Goal: Task Accomplishment & Management: Manage account settings

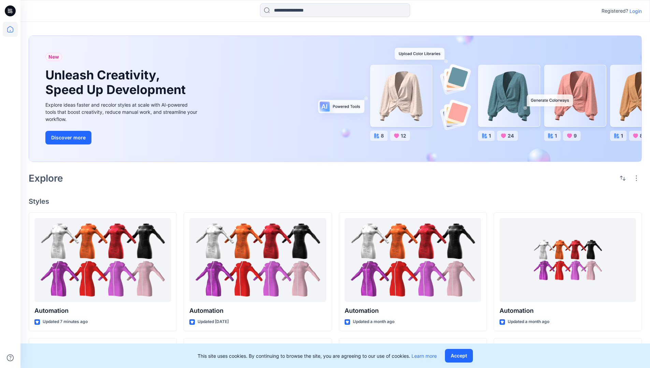
click at [634, 11] on p "Login" at bounding box center [635, 11] width 12 height 7
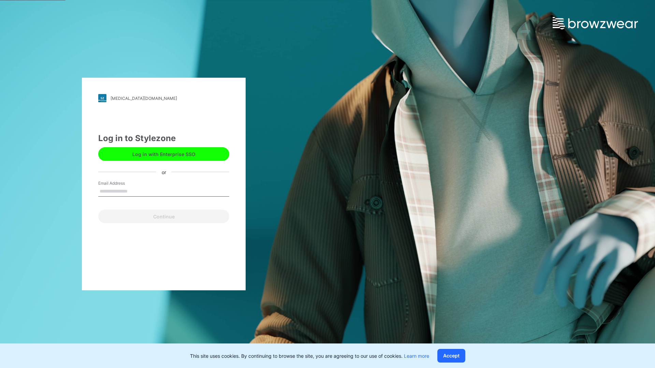
click at [135, 191] on input "Email Address" at bounding box center [163, 192] width 131 height 10
type input "**********"
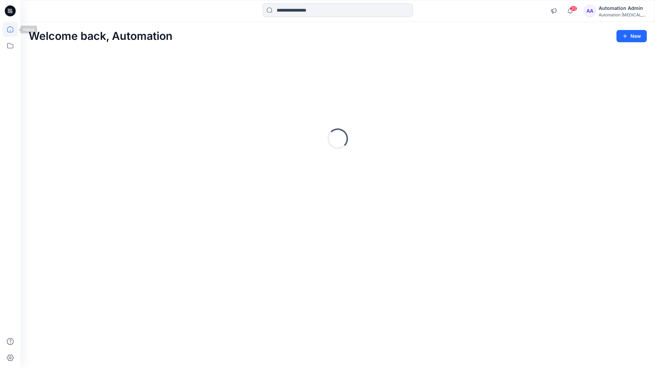
click at [13, 29] on icon at bounding box center [10, 29] width 6 height 6
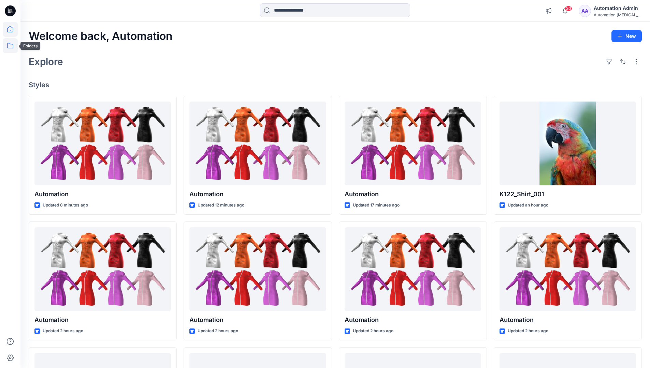
click at [10, 47] on icon at bounding box center [10, 45] width 15 height 15
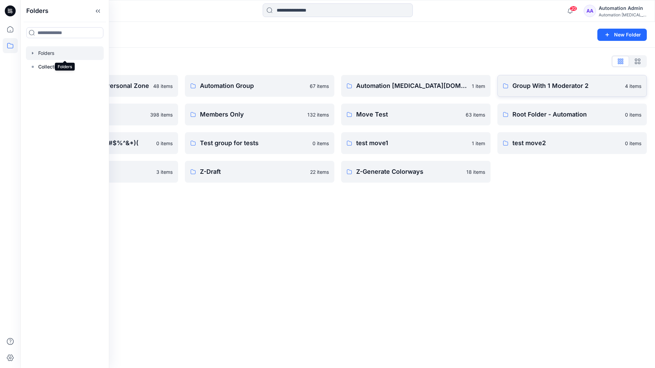
click at [538, 89] on p "Group With 1 Moderator 2" at bounding box center [566, 86] width 108 height 10
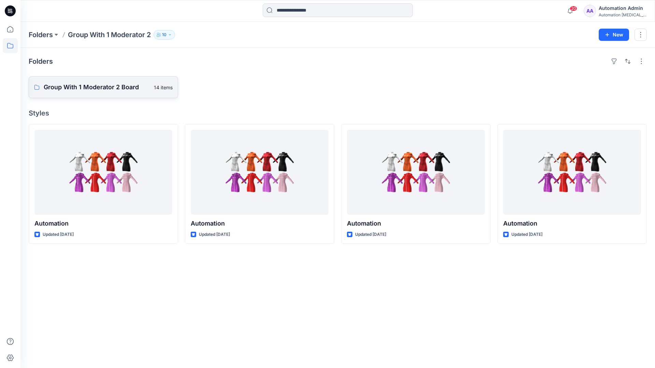
click at [118, 92] on link "Group With 1 Moderator 2 Board 14 items" at bounding box center [103, 87] width 149 height 22
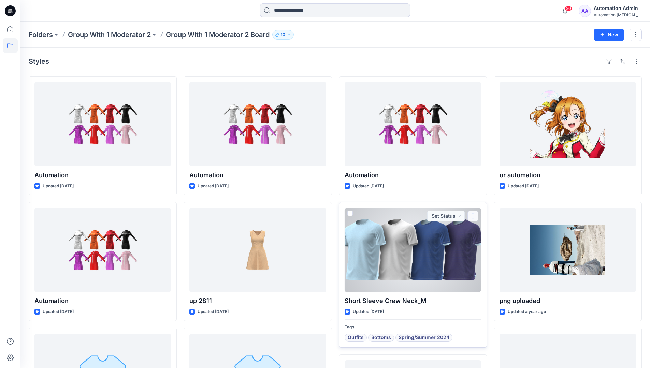
click at [471, 220] on button "button" at bounding box center [472, 216] width 11 height 11
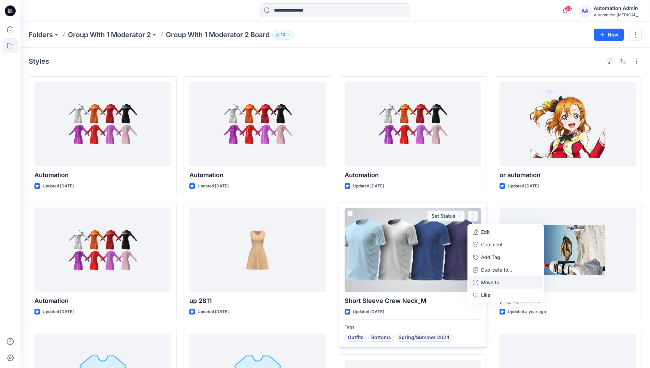
click at [492, 283] on p "Move to" at bounding box center [490, 282] width 18 height 7
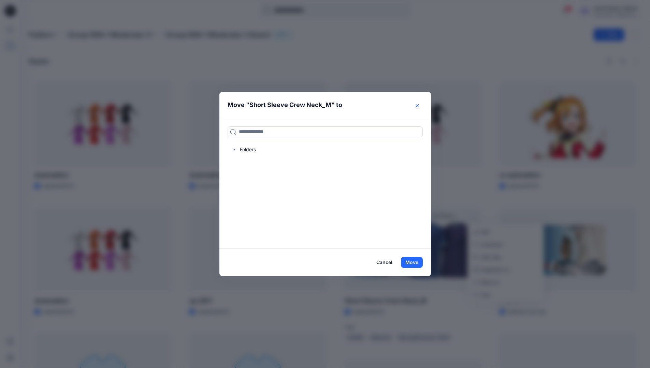
click at [419, 106] on icon "Close" at bounding box center [416, 105] width 3 height 3
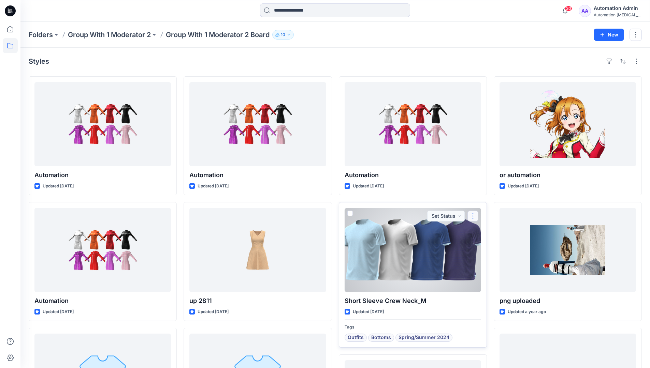
click at [473, 217] on button "button" at bounding box center [472, 216] width 11 height 11
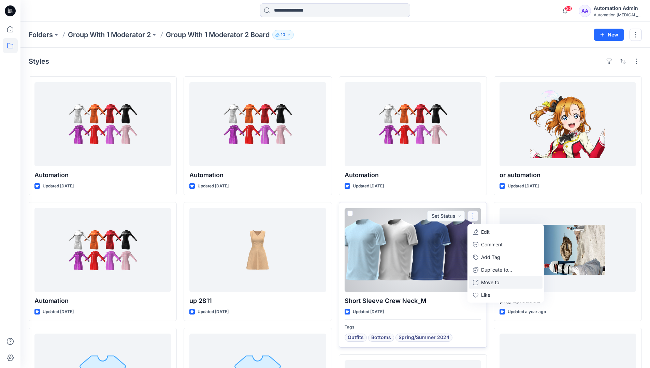
click at [497, 281] on p "Move to" at bounding box center [490, 282] width 18 height 7
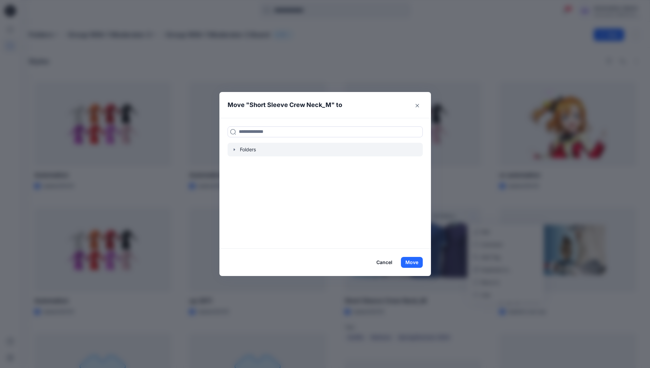
click at [243, 148] on div at bounding box center [324, 150] width 195 height 14
click at [235, 150] on icon "button" at bounding box center [234, 149] width 5 height 5
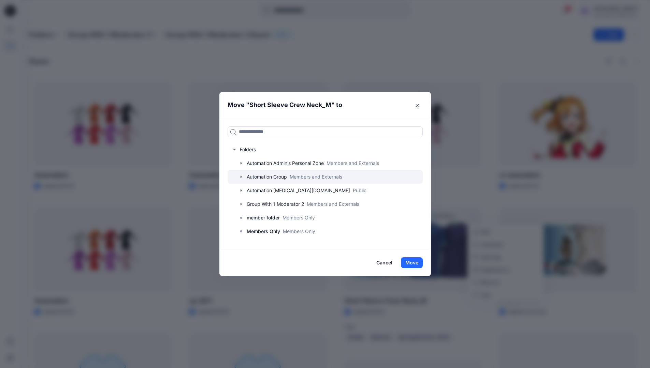
click at [268, 175] on div at bounding box center [324, 177] width 195 height 14
click at [419, 107] on button "Close" at bounding box center [417, 105] width 11 height 11
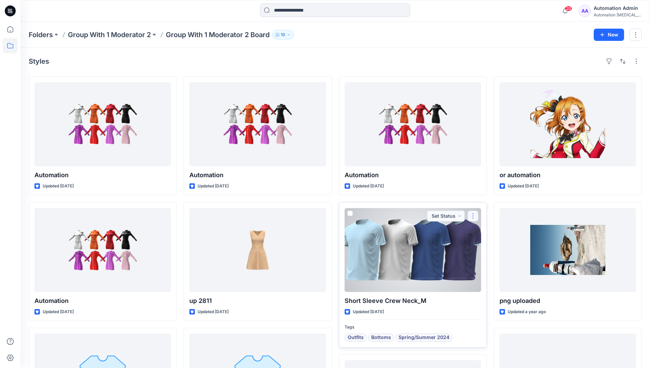
click at [473, 216] on button "button" at bounding box center [472, 216] width 11 height 11
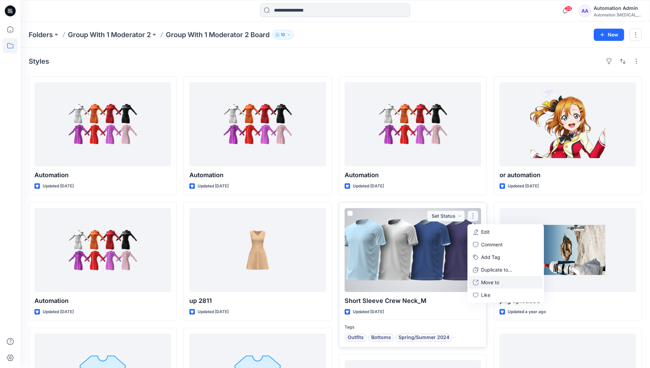
click at [484, 282] on p "Move to" at bounding box center [490, 282] width 18 height 7
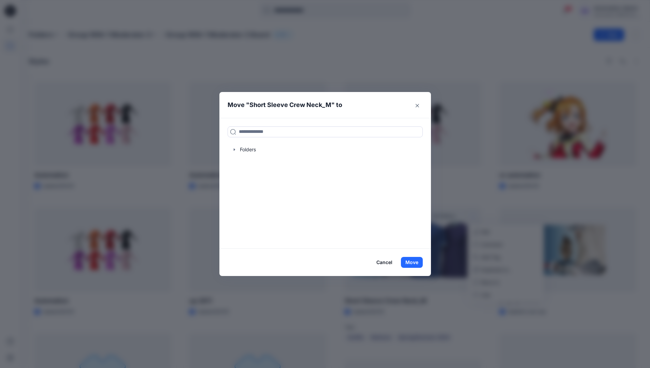
click at [382, 263] on button "Cancel" at bounding box center [384, 262] width 25 height 11
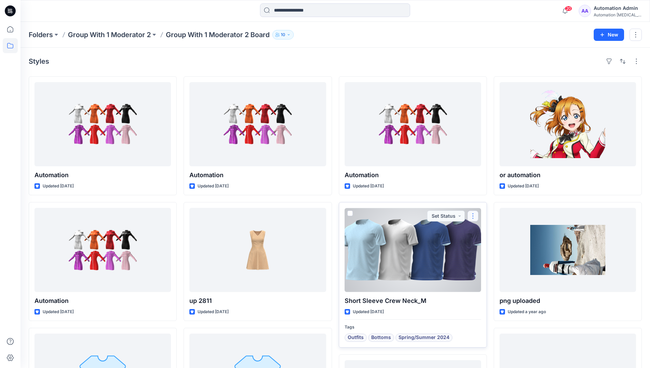
click at [472, 218] on button "button" at bounding box center [472, 216] width 11 height 11
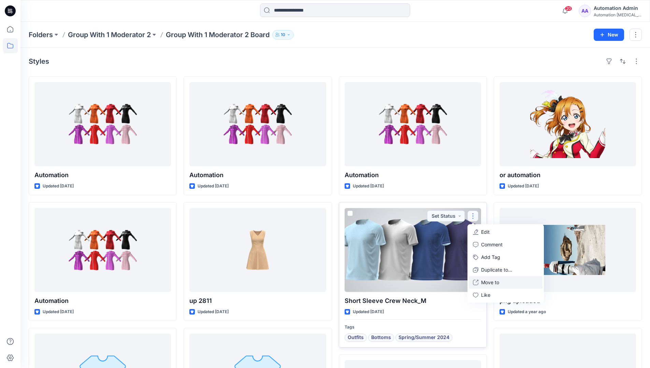
click at [486, 280] on p "Move to" at bounding box center [490, 282] width 18 height 7
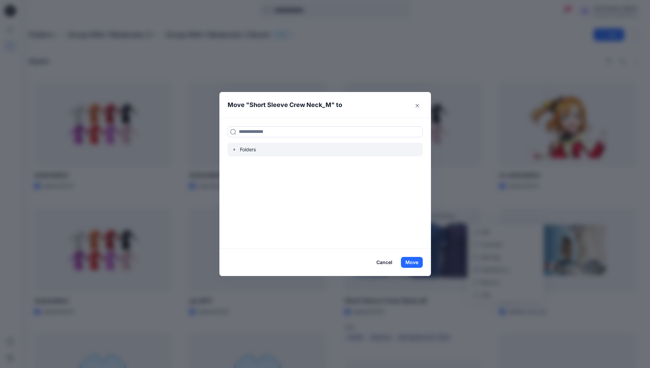
click at [243, 151] on div at bounding box center [324, 150] width 195 height 14
click at [237, 150] on icon "button" at bounding box center [234, 149] width 5 height 5
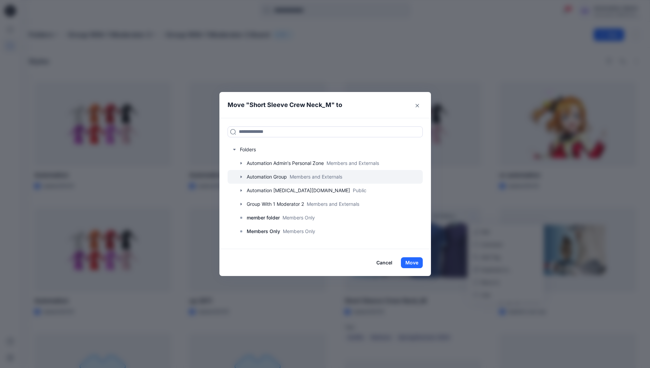
click at [250, 176] on div at bounding box center [324, 177] width 195 height 14
click at [385, 261] on button "Cancel" at bounding box center [384, 262] width 25 height 11
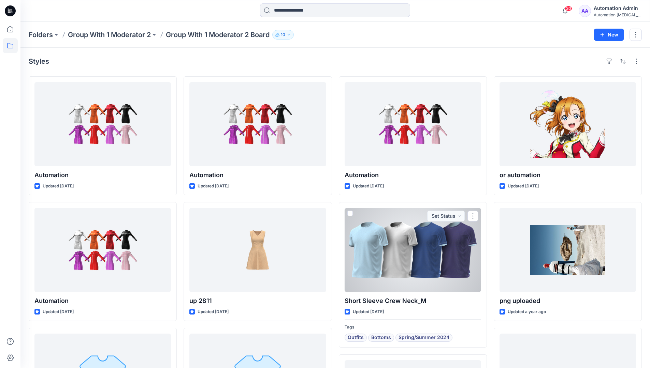
click at [606, 15] on div "Automation [MEDICAL_DATA]..." at bounding box center [617, 14] width 48 height 5
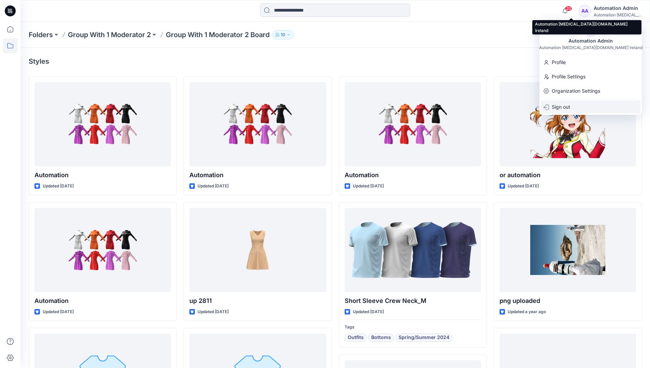
click at [567, 107] on p "Sign out" at bounding box center [560, 107] width 18 height 13
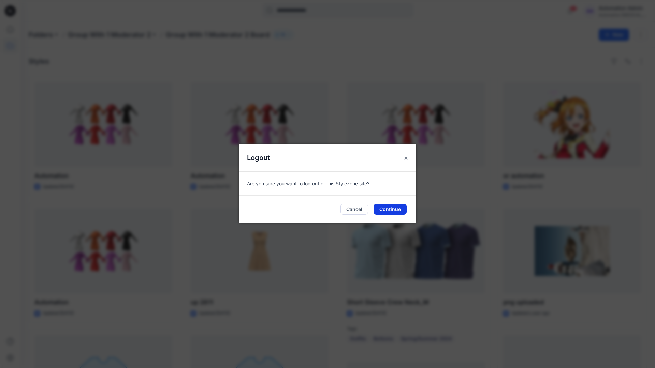
click at [395, 205] on button "Continue" at bounding box center [389, 209] width 33 height 11
